Goal: Consume media (video, audio)

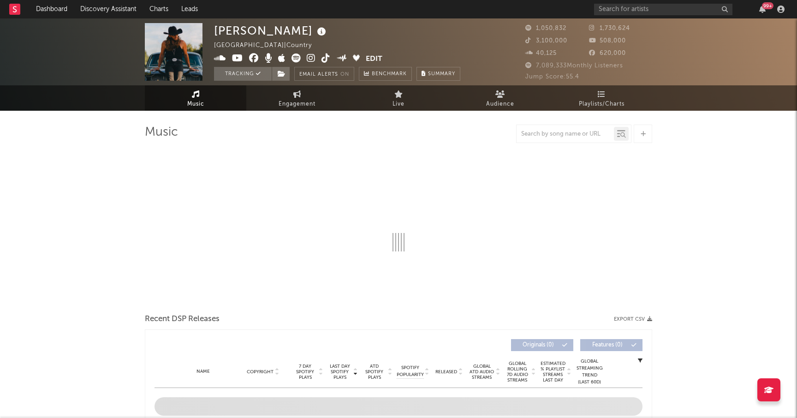
select select "6m"
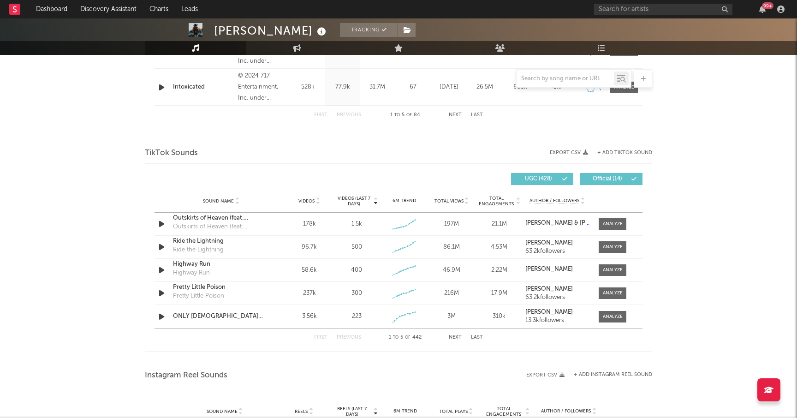
scroll to position [517, 0]
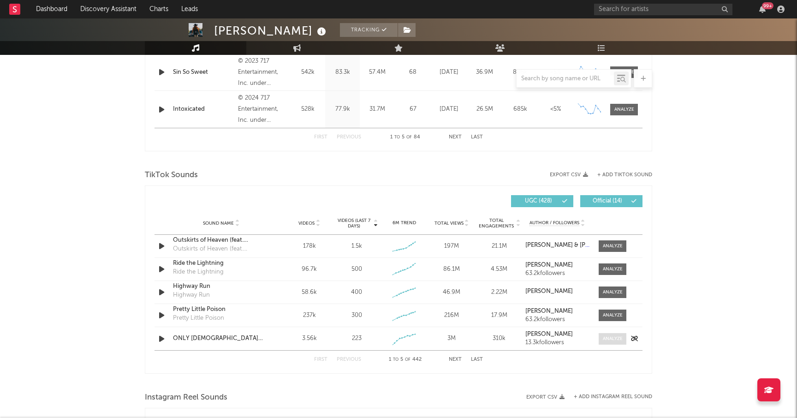
click at [610, 338] on div at bounding box center [613, 338] width 20 height 7
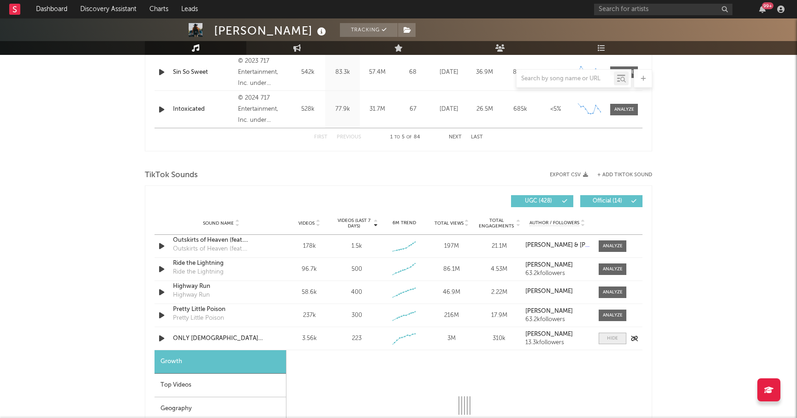
select select "1w"
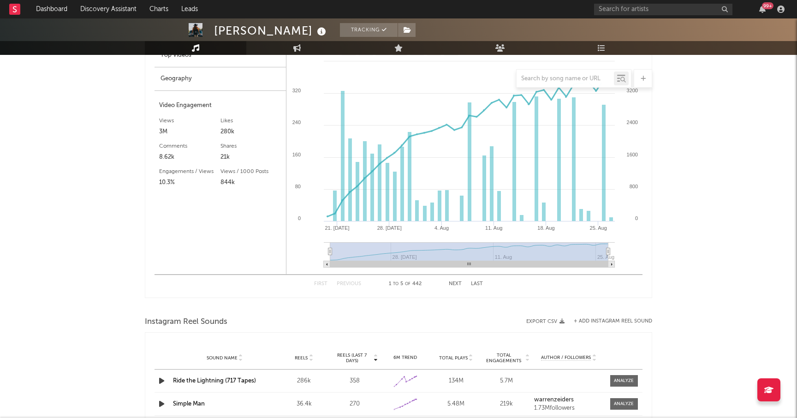
scroll to position [855, 0]
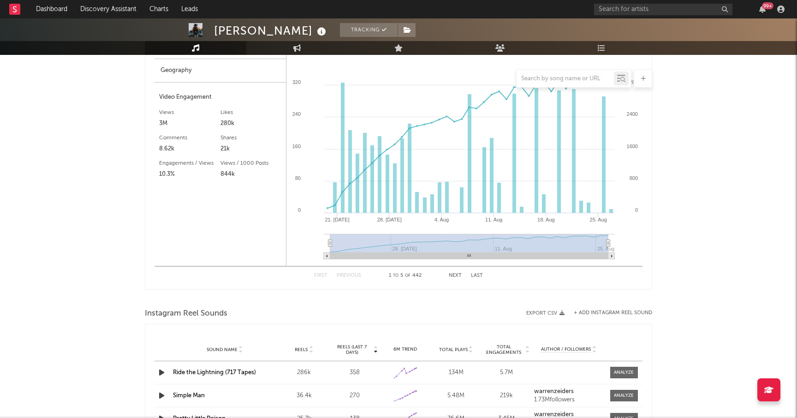
click at [456, 273] on button "Next" at bounding box center [455, 275] width 13 height 5
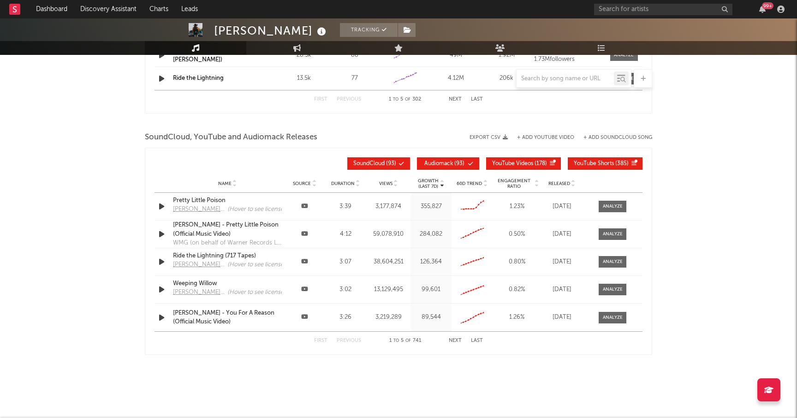
scroll to position [989, 0]
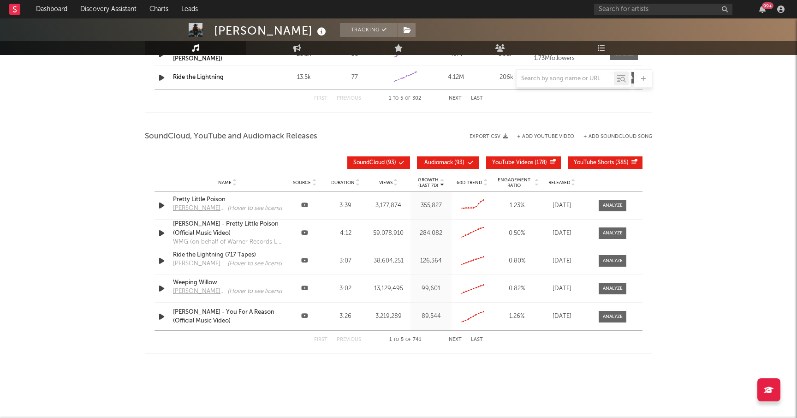
click at [458, 338] on button "Next" at bounding box center [455, 339] width 13 height 5
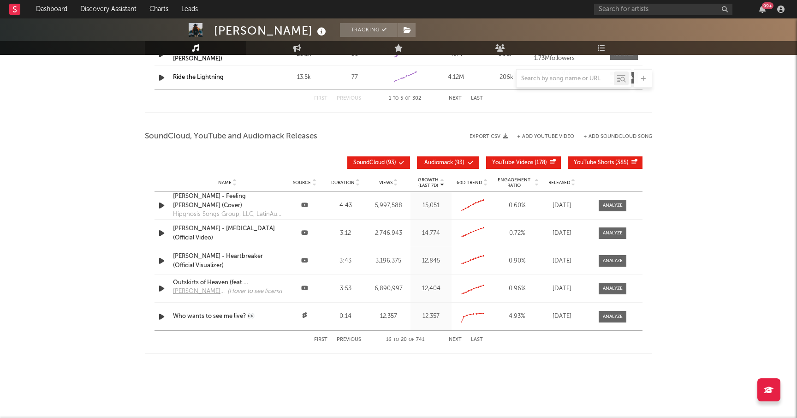
click at [458, 338] on button "Next" at bounding box center [455, 339] width 13 height 5
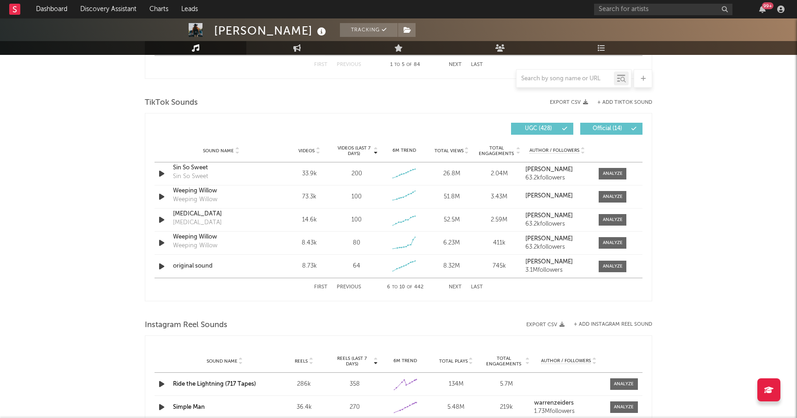
scroll to position [592, 0]
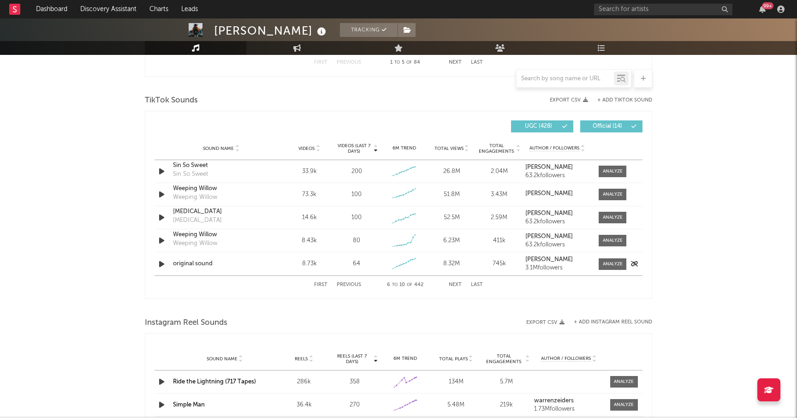
click at [157, 263] on icon "button" at bounding box center [162, 264] width 10 height 12
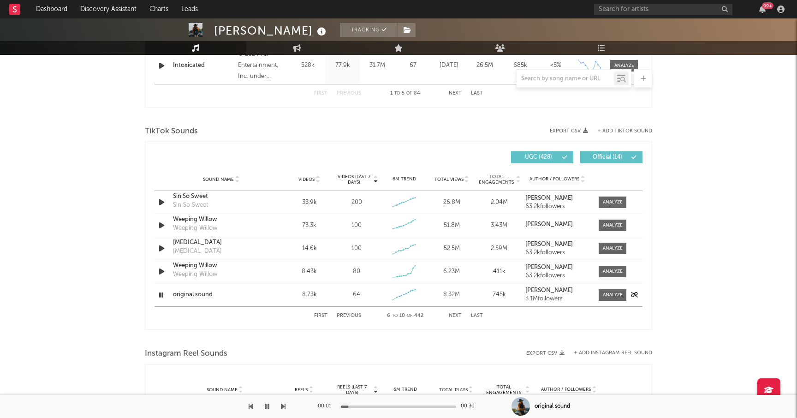
scroll to position [557, 0]
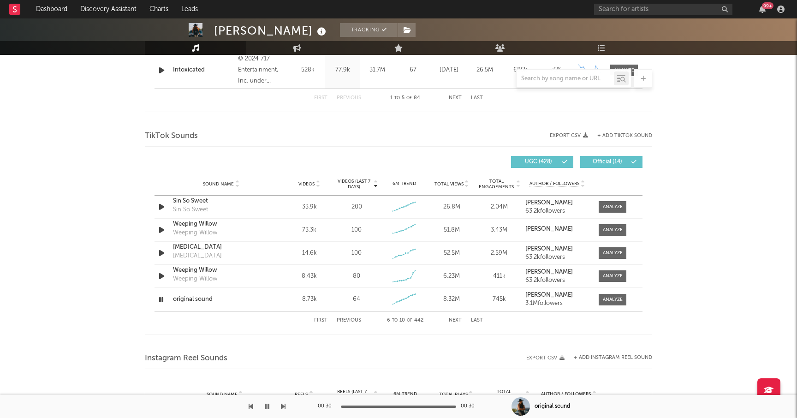
click at [458, 319] on button "Next" at bounding box center [455, 320] width 13 height 5
